Goal: Navigation & Orientation: Find specific page/section

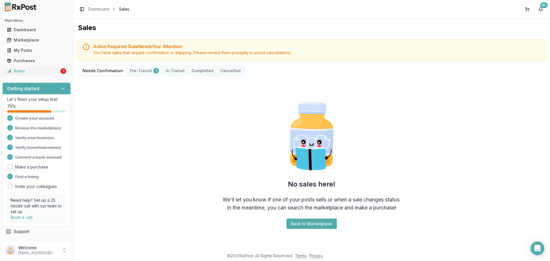
click at [44, 74] on link "Sales 1" at bounding box center [37, 71] width 64 height 10
click at [138, 72] on button "Pre-Transit 1" at bounding box center [144, 70] width 36 height 9
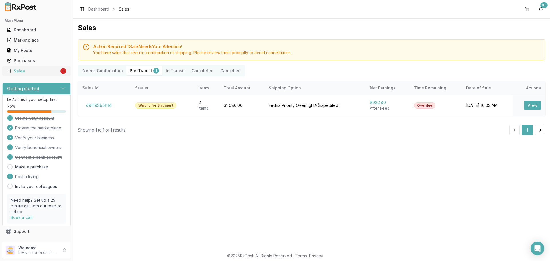
click at [21, 72] on div "Sales" at bounding box center [33, 71] width 52 height 6
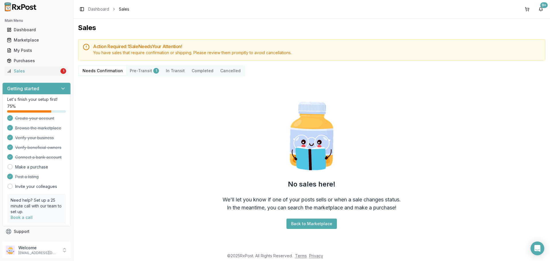
click at [148, 71] on button "Pre-Transit 1" at bounding box center [144, 70] width 36 height 9
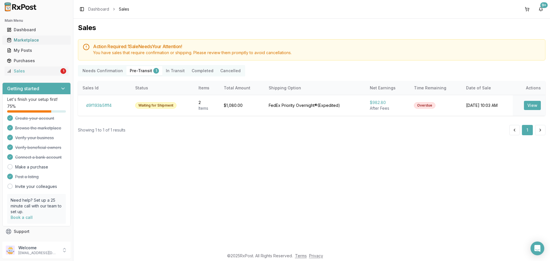
click at [37, 44] on link "Marketplace" at bounding box center [37, 40] width 64 height 10
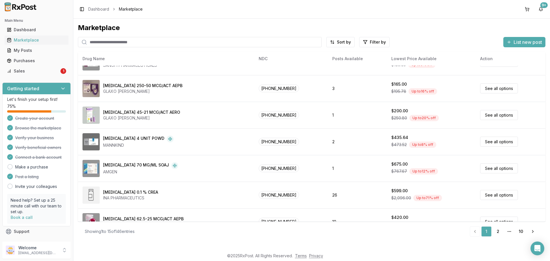
scroll to position [15, 0]
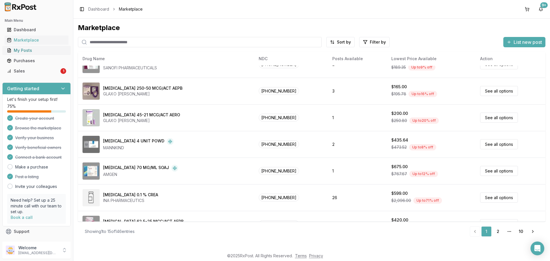
click at [29, 48] on div "My Posts" at bounding box center [36, 51] width 59 height 6
